Goal: Navigation & Orientation: Find specific page/section

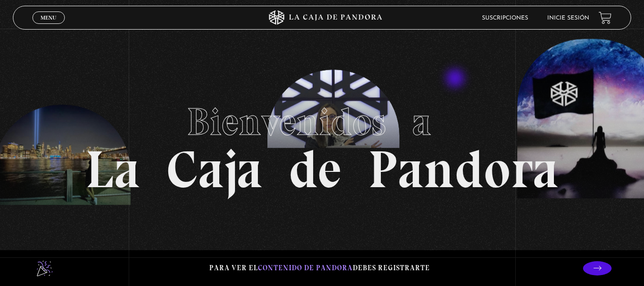
click at [457, 79] on section "Bienvenidos a La Caja de Pandora" at bounding box center [322, 143] width 644 height 286
click at [580, 17] on link "Inicie sesión" at bounding box center [569, 18] width 42 height 6
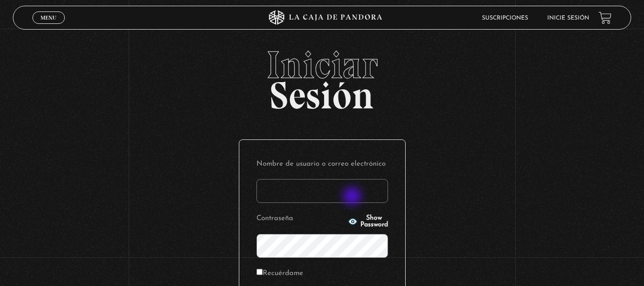
click at [353, 197] on input "Nombre de usuario o correo electrónico" at bounding box center [323, 191] width 132 height 24
click at [362, 196] on input "Nombre de usuario o correo electrónico" at bounding box center [323, 191] width 132 height 24
type input "[EMAIL_ADDRESS][DOMAIN_NAME]"
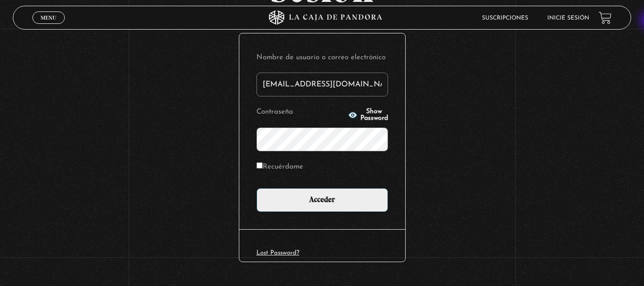
scroll to position [107, 0]
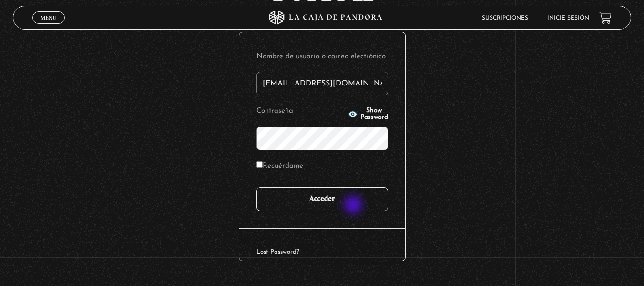
click at [355, 206] on input "Acceder" at bounding box center [323, 199] width 132 height 24
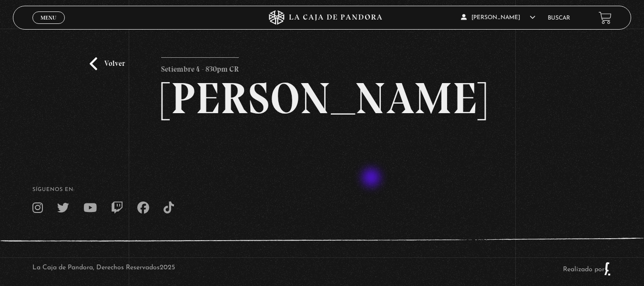
click at [373, 154] on div "Volver Setiembre 4 - 830pm CR [PERSON_NAME]" at bounding box center [322, 105] width 322 height 96
click at [78, 154] on div "Volver Setiembre 4 - 830pm CR [PERSON_NAME]" at bounding box center [322, 91] width 644 height 125
click at [106, 62] on link "Volver" at bounding box center [107, 63] width 35 height 13
